Goal: Information Seeking & Learning: Learn about a topic

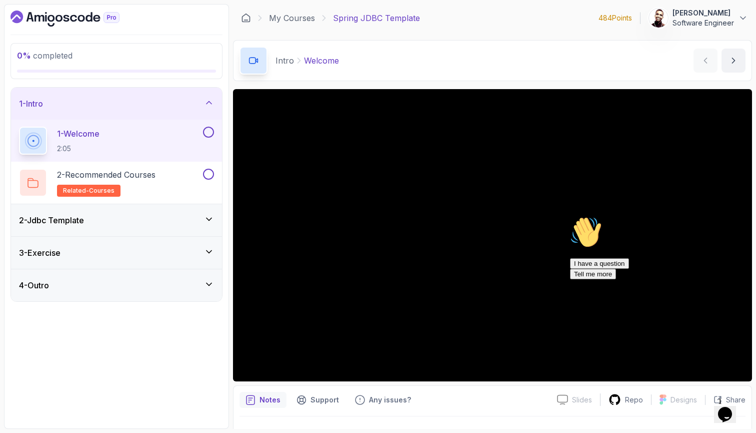
click at [184, 151] on div "1 - Welcome 2:05" at bounding box center [110, 141] width 182 height 28
click at [736, 216] on div "Chat attention grabber" at bounding box center [660, 216] width 180 height 0
click at [518, 403] on div "Notes Support Any issues?" at bounding box center [395, 400] width 310 height 16
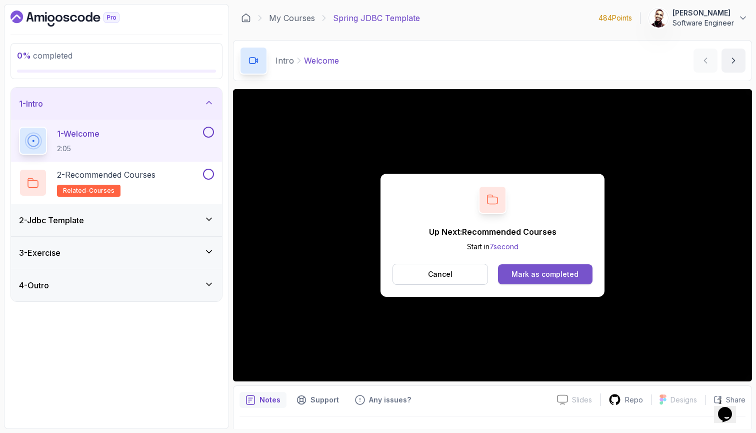
click at [542, 267] on button "Mark as completed" at bounding box center [545, 274] width 95 height 20
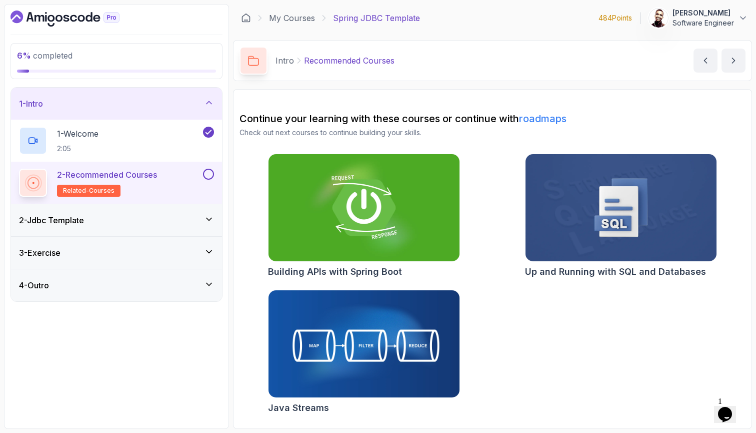
click at [212, 180] on button "2 - Recommended Courses related-courses" at bounding box center [116, 183] width 195 height 28
click at [736, 58] on icon "next content" at bounding box center [734, 61] width 10 height 10
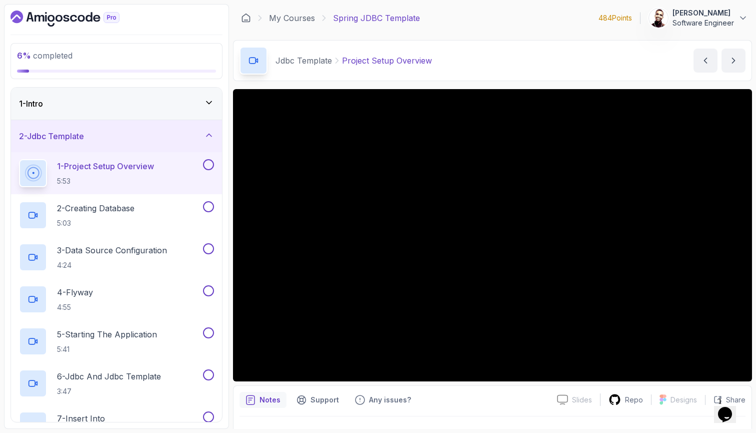
click at [212, 98] on icon at bounding box center [209, 103] width 10 height 10
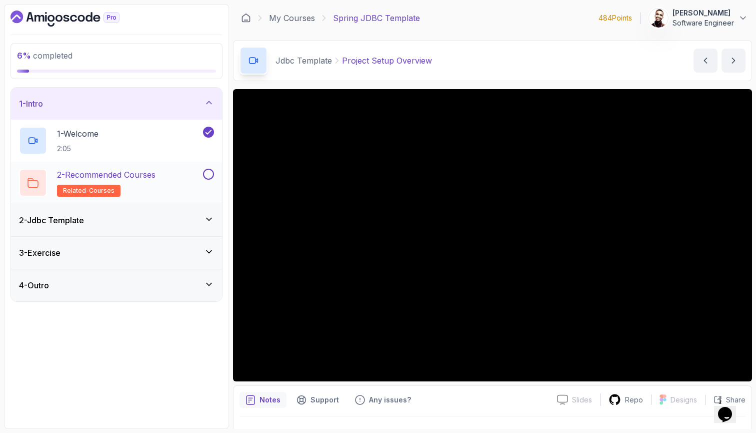
click at [207, 172] on button at bounding box center [208, 174] width 11 height 11
click at [188, 211] on div "2 - Jdbc Template" at bounding box center [116, 220] width 211 height 32
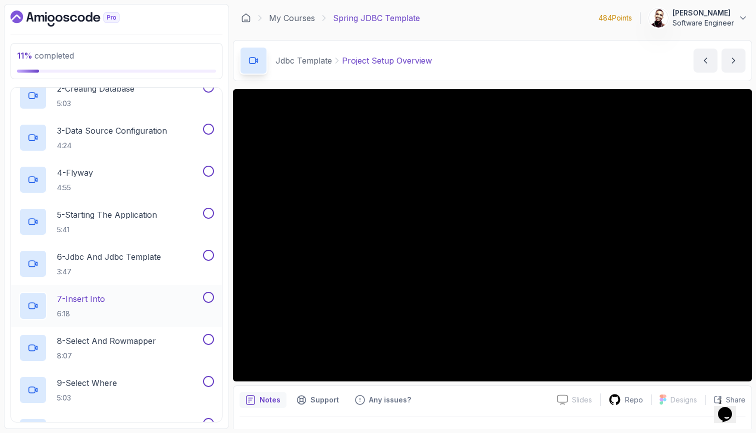
scroll to position [64, 0]
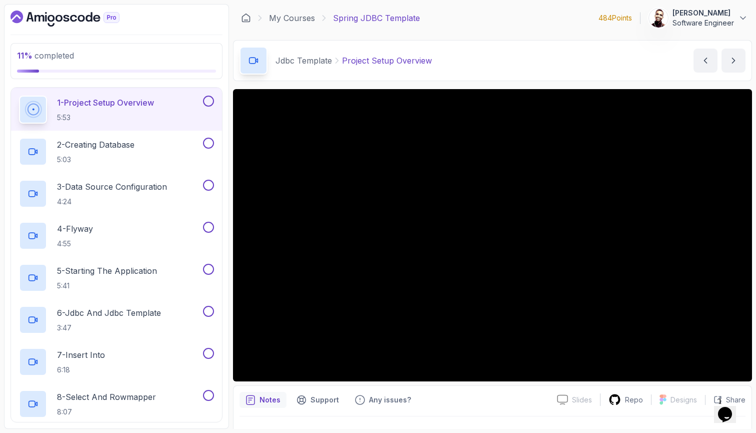
click at [95, 117] on p "5:53" at bounding box center [105, 118] width 97 height 10
click at [331, 256] on div at bounding box center [492, 235] width 519 height 292
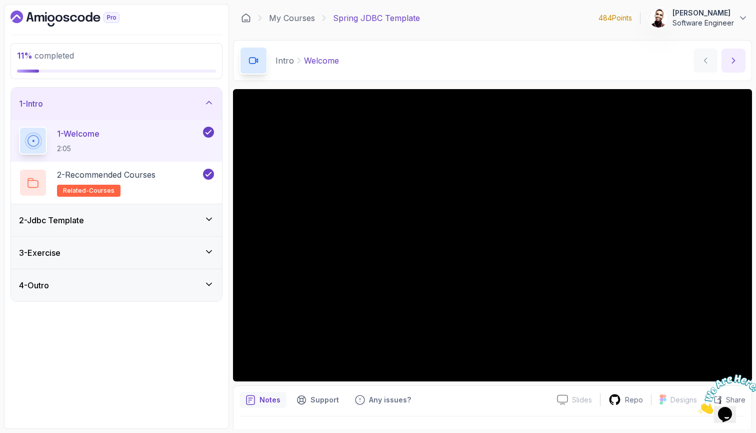
click at [731, 52] on button "next content" at bounding box center [734, 61] width 24 height 24
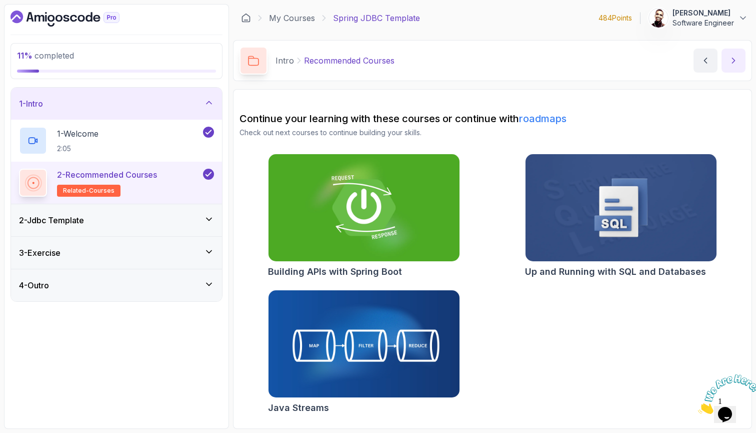
click at [731, 52] on button "next content" at bounding box center [734, 61] width 24 height 24
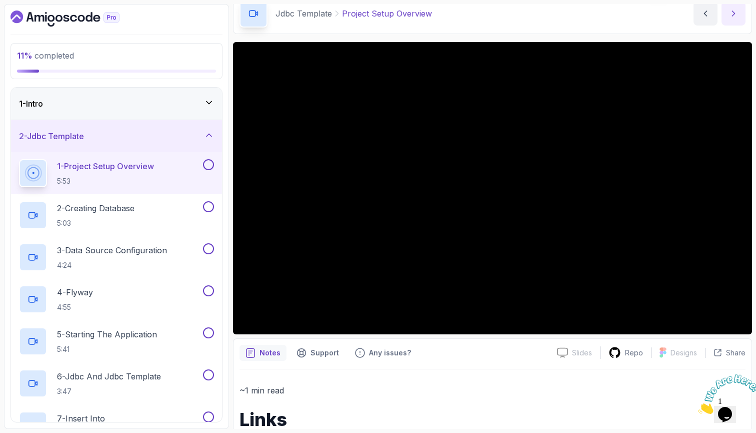
scroll to position [39, 0]
